Goal: Transaction & Acquisition: Subscribe to service/newsletter

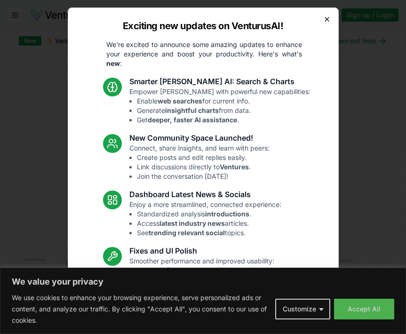
click at [328, 21] on icon "button" at bounding box center [328, 20] width 8 height 8
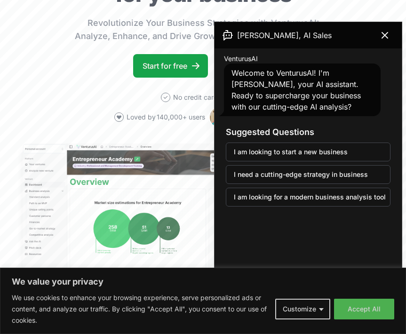
scroll to position [109, 0]
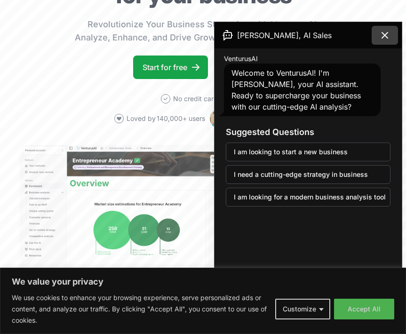
click at [387, 33] on icon at bounding box center [385, 35] width 6 height 6
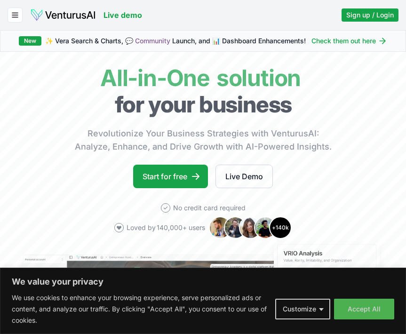
scroll to position [9, 0]
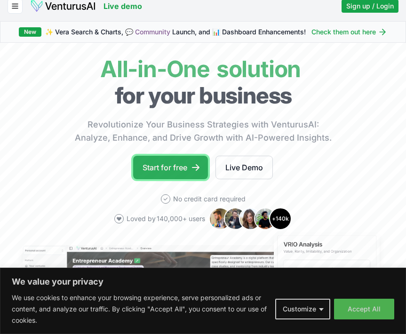
click at [189, 165] on link "Start for free" at bounding box center [170, 168] width 75 height 24
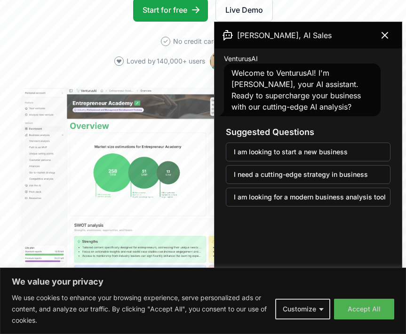
scroll to position [170, 0]
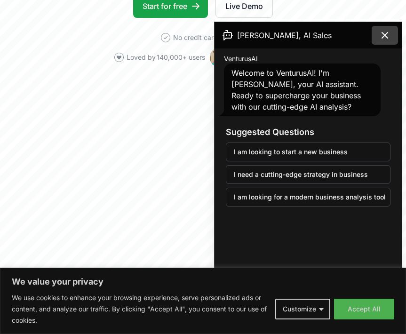
click at [382, 40] on icon at bounding box center [385, 35] width 11 height 11
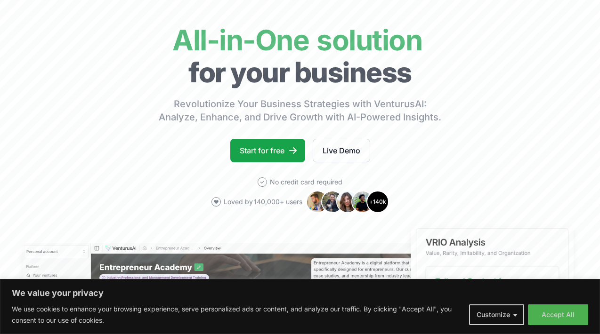
scroll to position [0, 0]
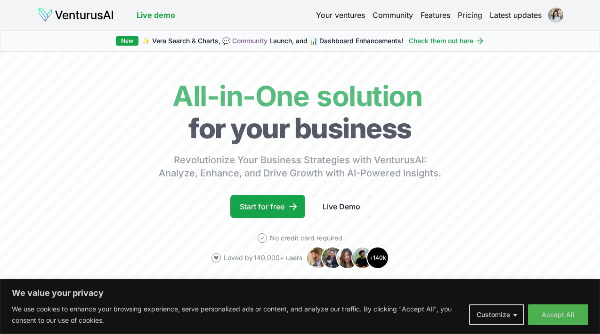
click at [406, 17] on link "Pricing" at bounding box center [470, 14] width 24 height 11
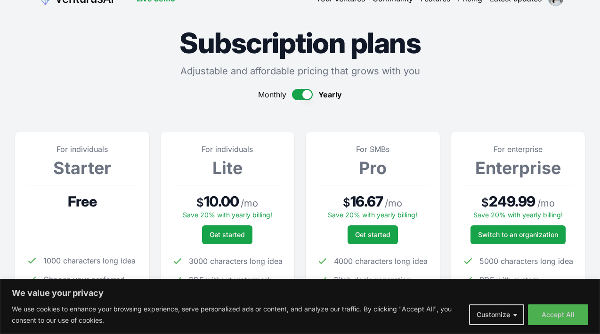
scroll to position [17, 0]
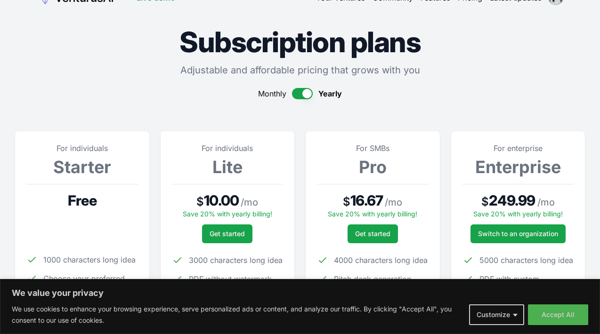
click at [293, 92] on button "button" at bounding box center [302, 93] width 21 height 11
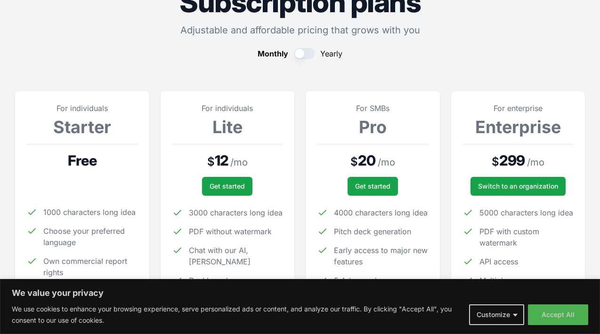
scroll to position [0, 0]
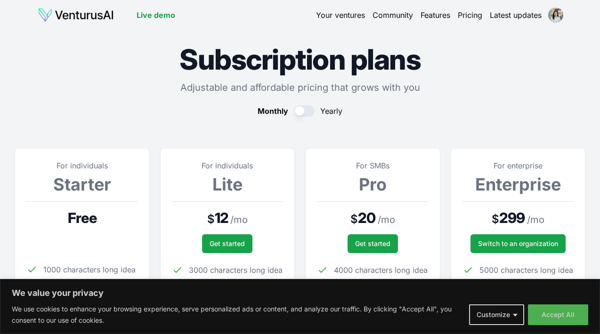
click at [311, 112] on button "button" at bounding box center [304, 110] width 21 height 11
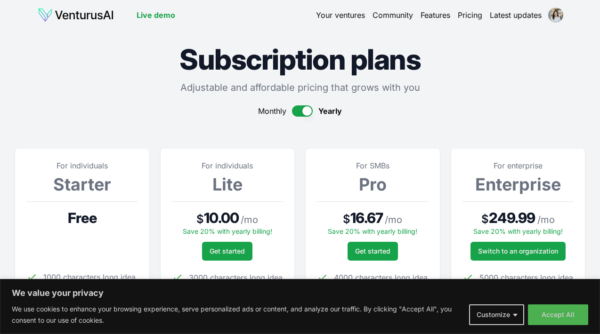
click at [295, 110] on button "button" at bounding box center [302, 110] width 21 height 11
